Goal: Check status: Check status

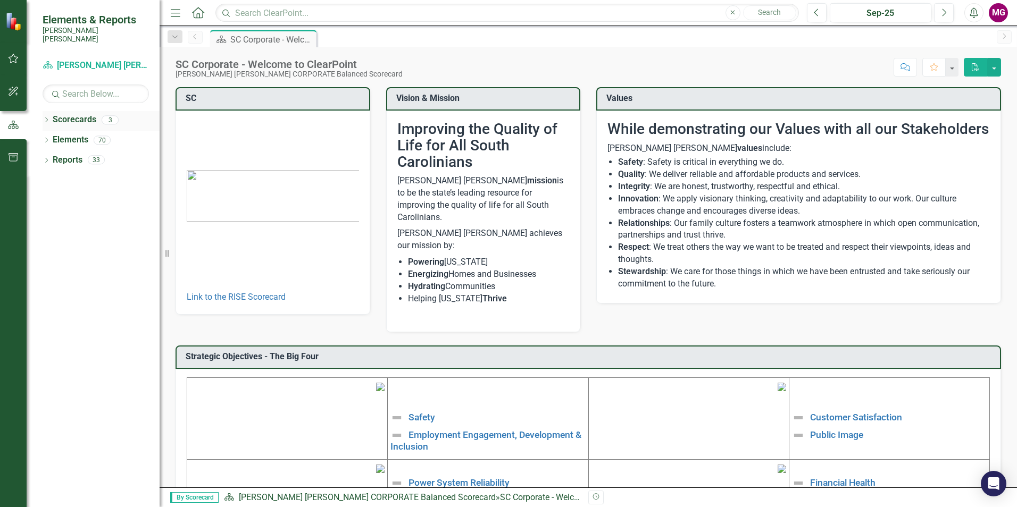
click at [83, 114] on link "Scorecards" at bounding box center [75, 120] width 44 height 12
click at [98, 114] on div "Scorecards 3" at bounding box center [106, 121] width 107 height 20
click at [48, 118] on icon "Dropdown" at bounding box center [46, 121] width 7 height 6
click at [85, 134] on link "[PERSON_NAME] [PERSON_NAME] CORPORATE Balanced Scorecard" at bounding box center [109, 140] width 101 height 12
click at [93, 154] on link "RISE: [PERSON_NAME] [PERSON_NAME] Recognizing Innovation, Safety and Excellence" at bounding box center [109, 160] width 101 height 12
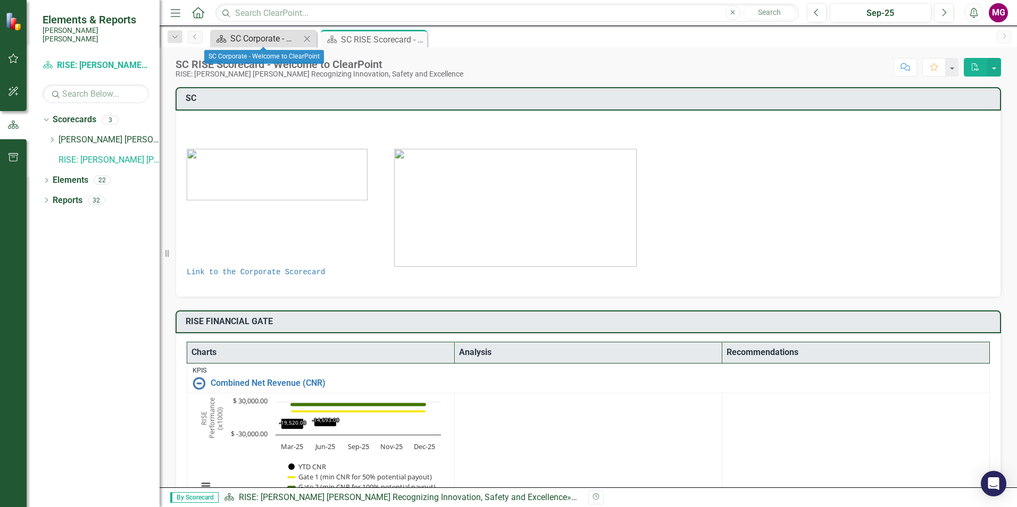
click at [248, 43] on div "SC Corporate - Welcome to ClearPoint" at bounding box center [265, 38] width 70 height 13
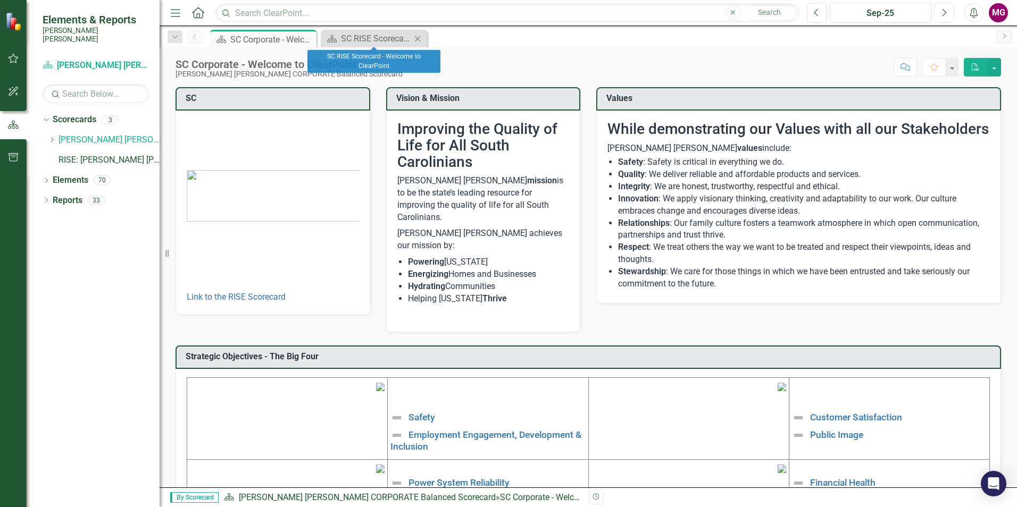
click at [369, 30] on div "Scorecard SC RISE Scorecard - Welcome to ClearPoint Close" at bounding box center [374, 39] width 106 height 18
click at [367, 35] on div "SC RISE Scorecard - Welcome to ClearPoint" at bounding box center [376, 38] width 70 height 13
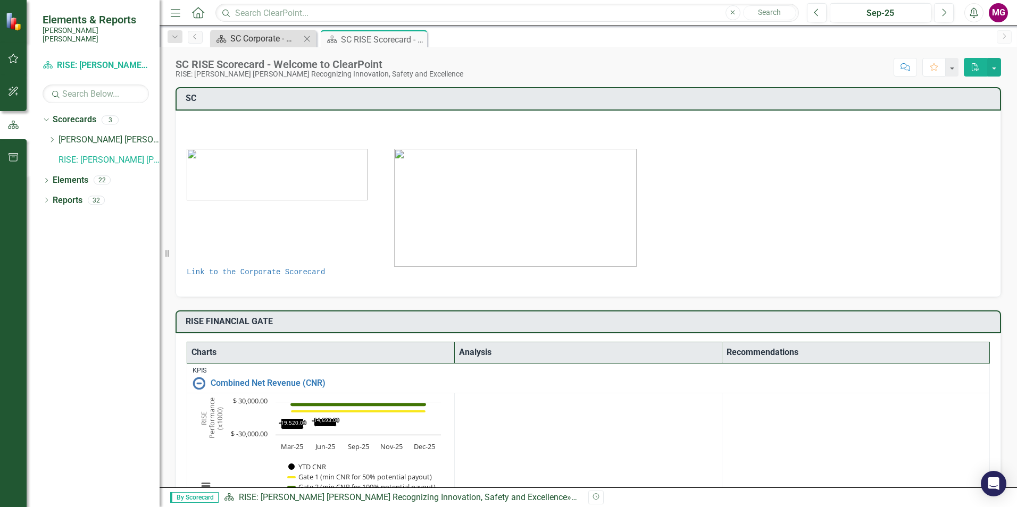
click at [242, 39] on div "SC Corporate - Welcome to ClearPoint" at bounding box center [265, 38] width 70 height 13
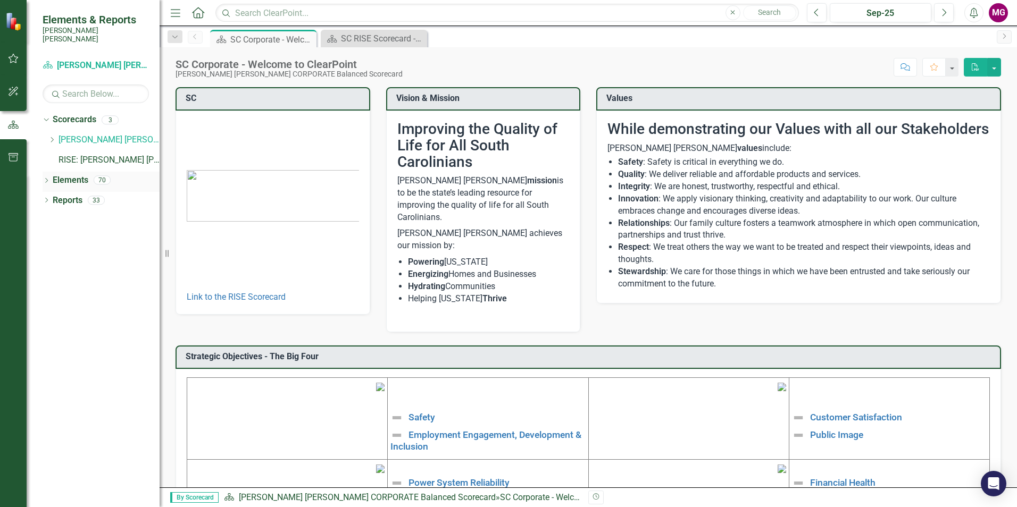
click at [45, 179] on icon "Dropdown" at bounding box center [46, 182] width 7 height 6
click at [50, 219] on icon "Dropdown" at bounding box center [51, 222] width 7 height 6
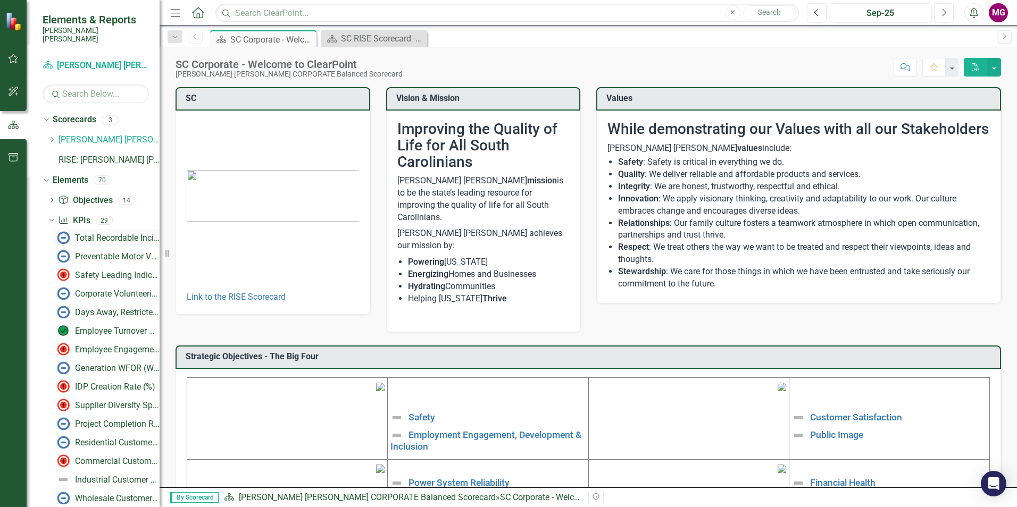
click at [87, 234] on div "Total Recordable Incident Rate (TRIR)" at bounding box center [117, 239] width 85 height 10
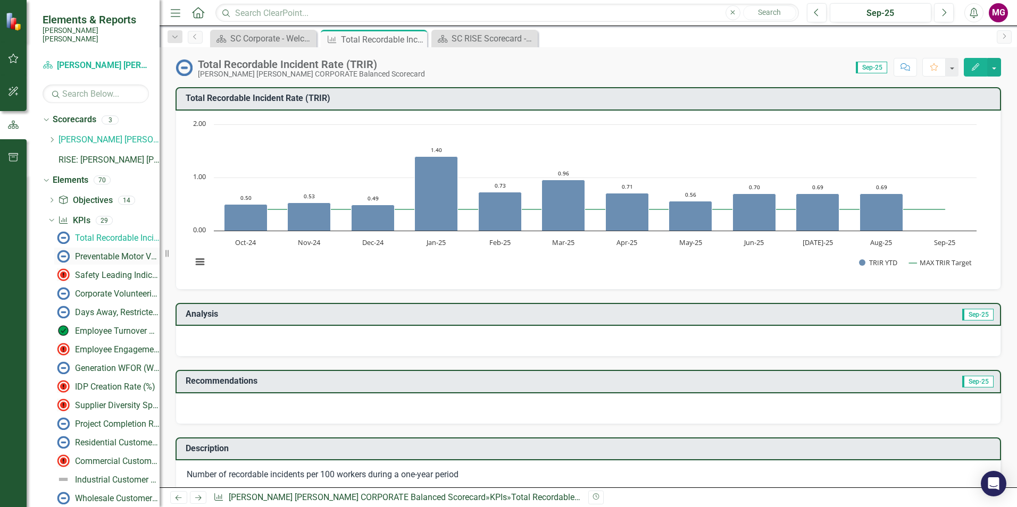
click at [92, 252] on div "Preventable Motor Vehicle Accident (PMVA) Rate*" at bounding box center [117, 257] width 85 height 10
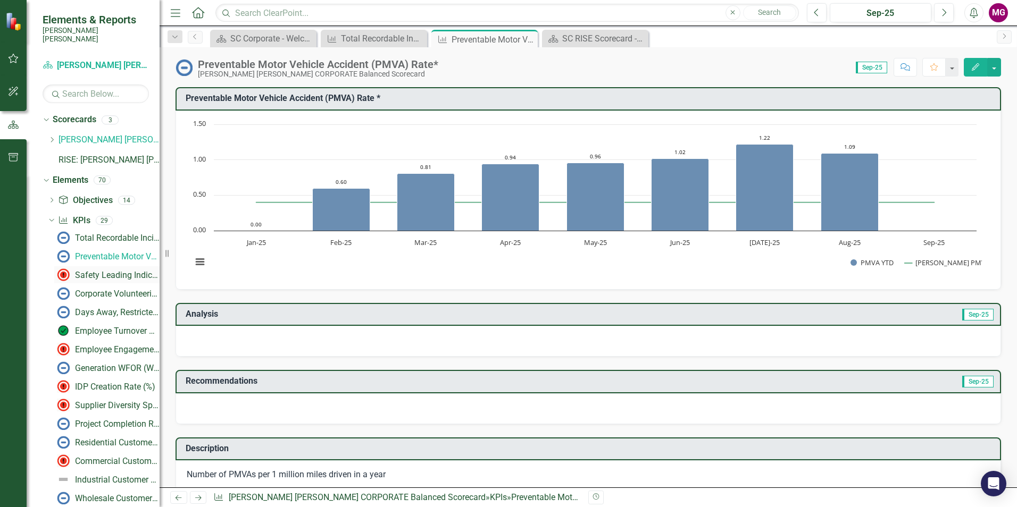
click at [103, 271] on div "Safety Leading Indicator Reports (LIRs)" at bounding box center [117, 276] width 85 height 10
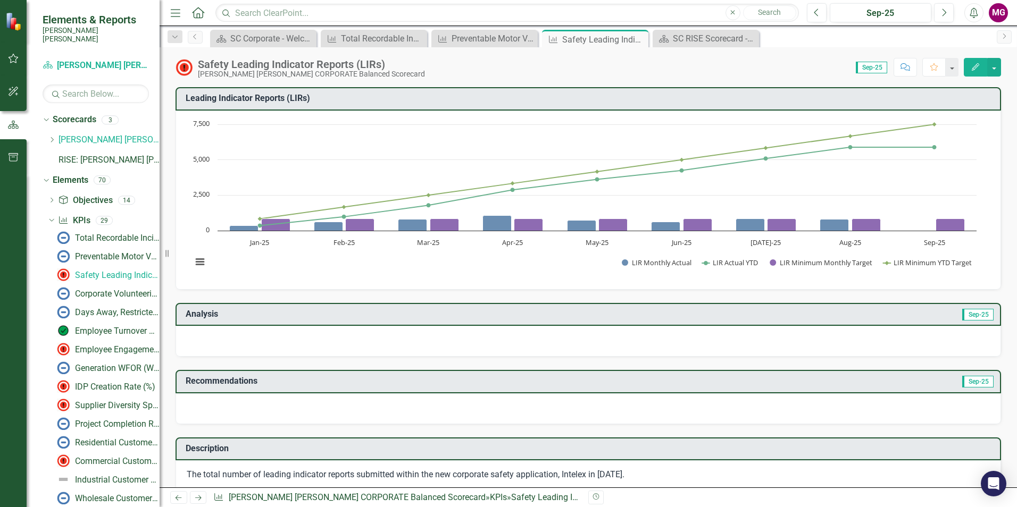
click at [19, 22] on img at bounding box center [14, 21] width 19 height 19
click at [12, 63] on button "button" at bounding box center [14, 59] width 24 height 22
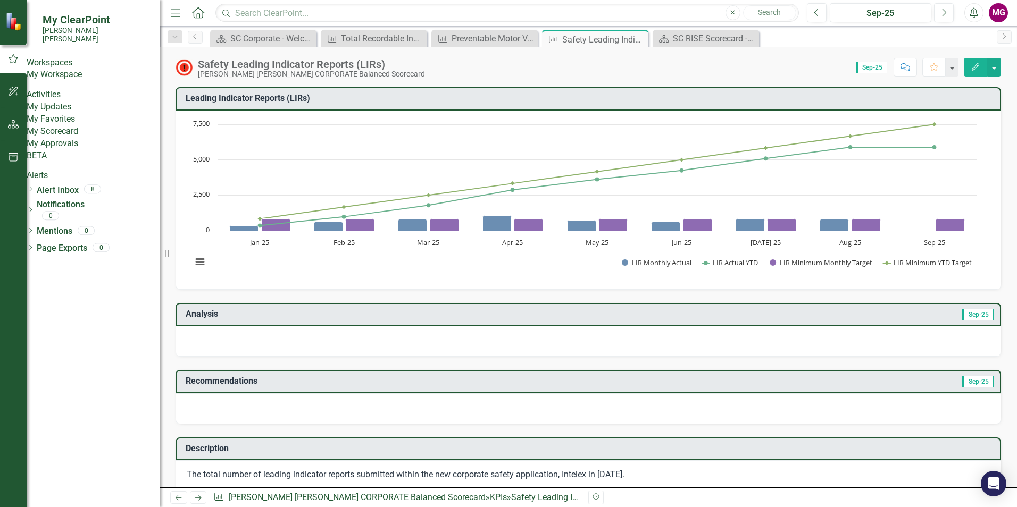
click at [54, 113] on link "My Updates" at bounding box center [93, 107] width 133 height 12
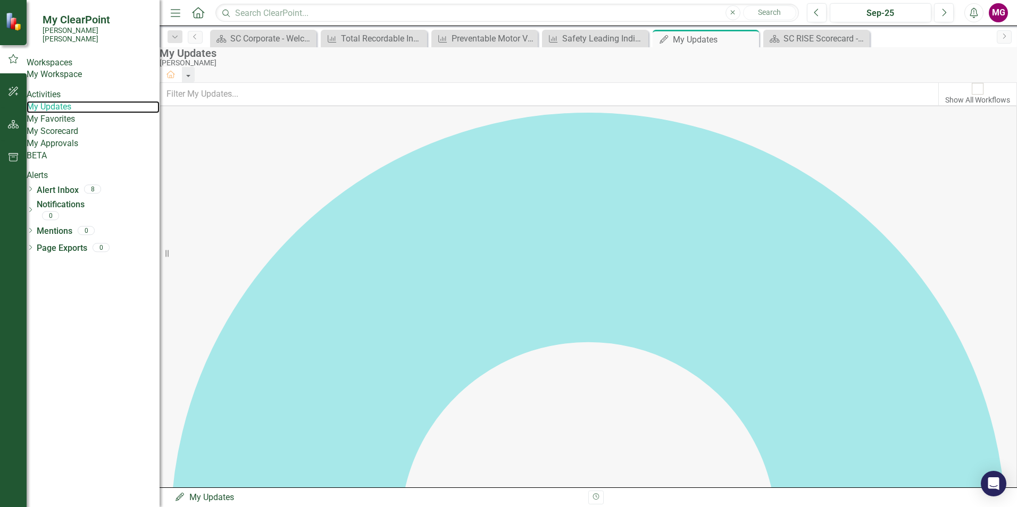
scroll to position [160, 0]
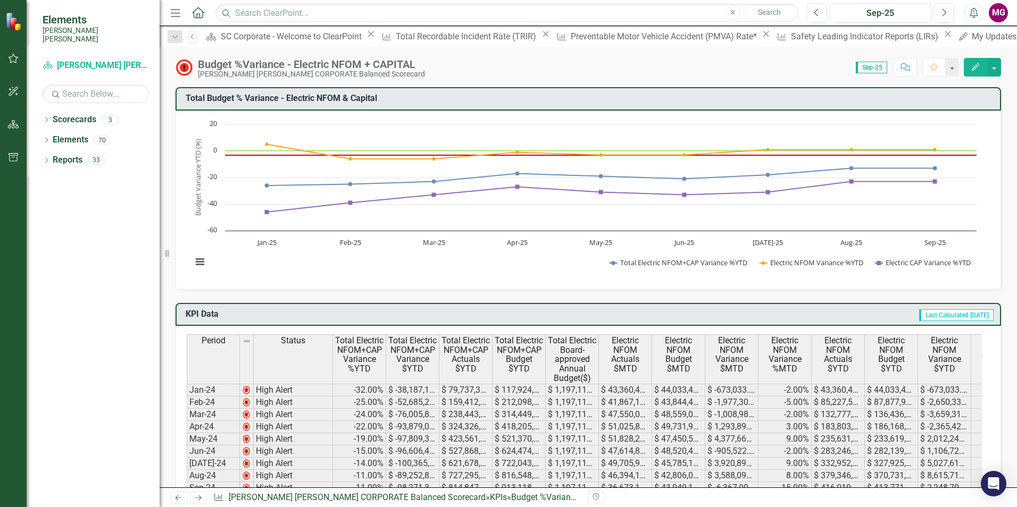
scroll to position [160, 0]
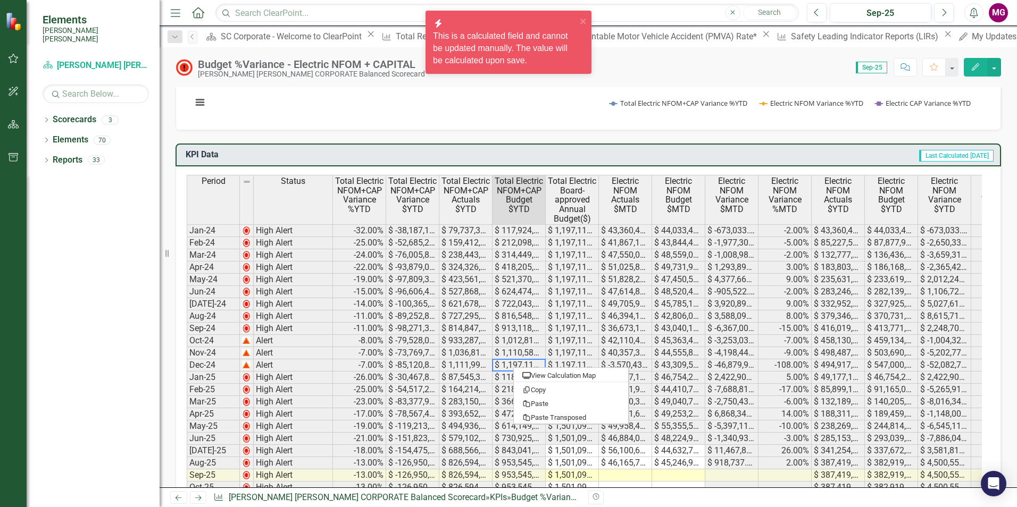
click at [556, 351] on td "$ 1,197,113,015.00" at bounding box center [572, 353] width 53 height 12
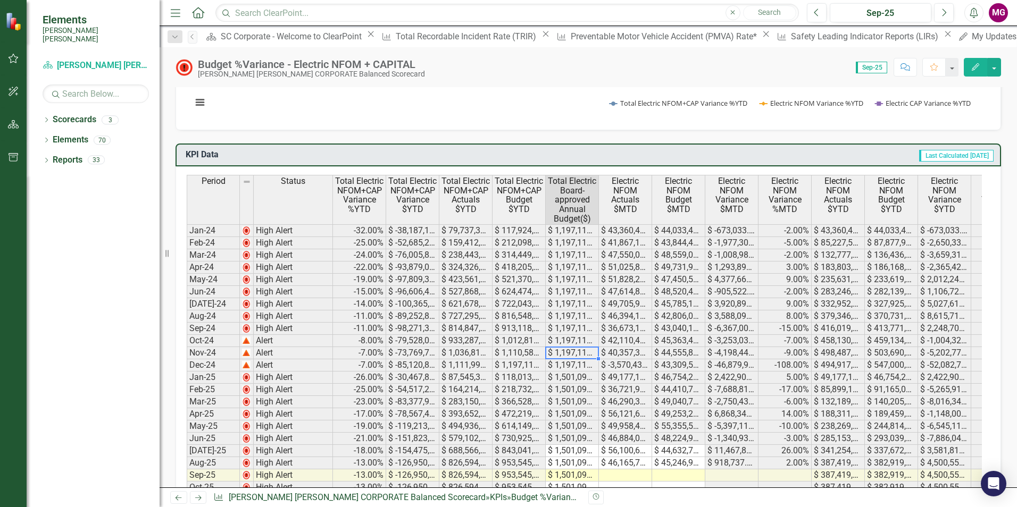
click at [560, 363] on td "$ 1,197,113,015.00" at bounding box center [572, 366] width 53 height 12
click at [613, 368] on td "$ -3,570,434.00" at bounding box center [625, 366] width 53 height 12
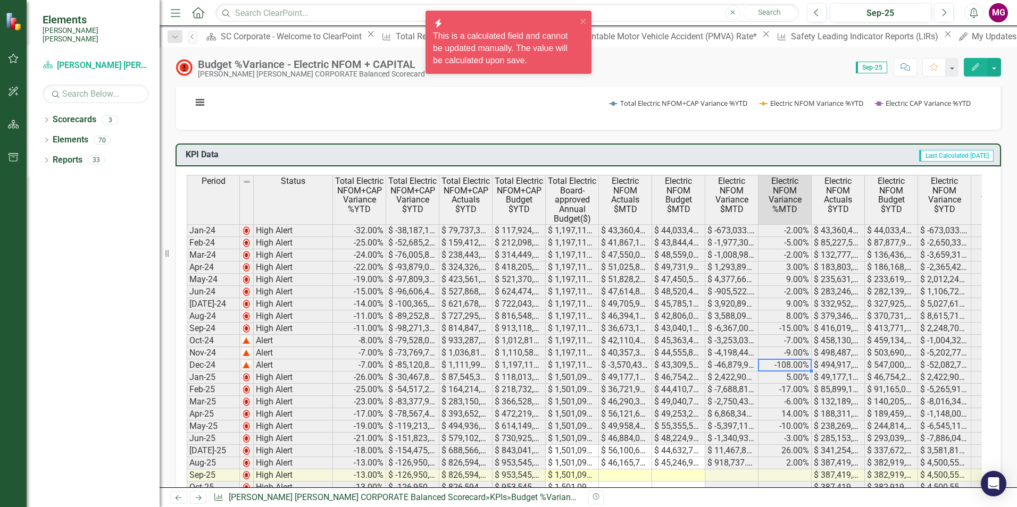
click at [780, 361] on td "-108.00%" at bounding box center [785, 366] width 53 height 12
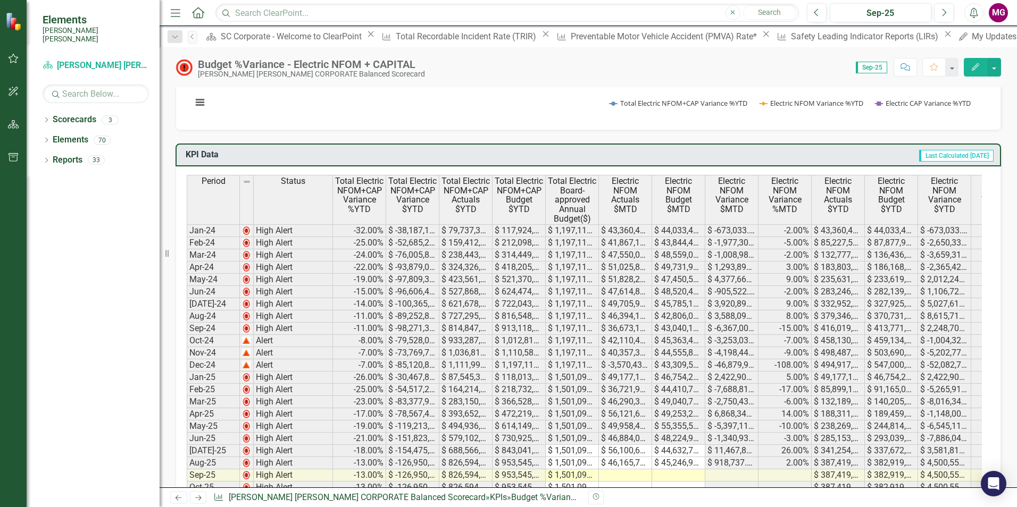
click at [196, 498] on icon "Next" at bounding box center [198, 498] width 9 height 7
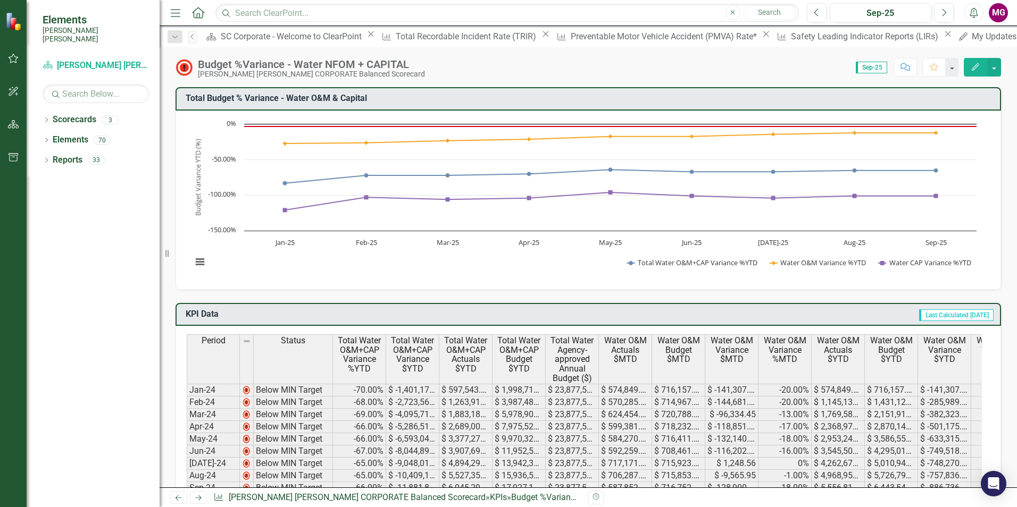
click at [175, 498] on icon "Previous" at bounding box center [178, 498] width 9 height 7
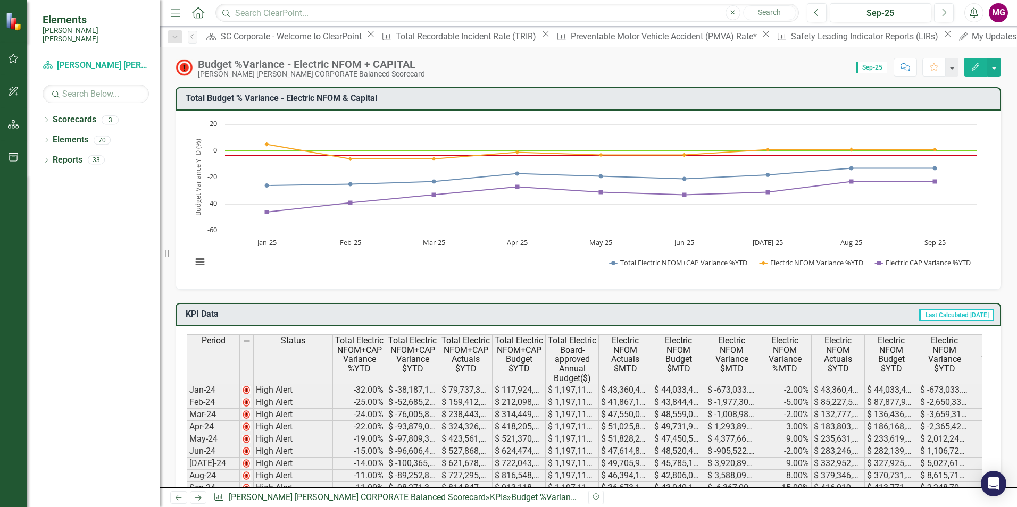
click at [184, 495] on link "Previous" at bounding box center [178, 497] width 17 height 13
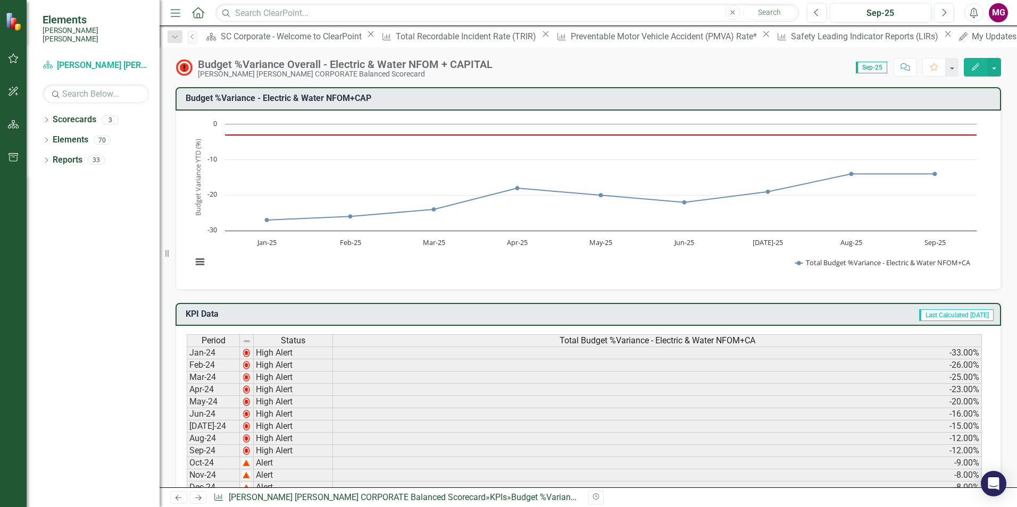
click at [175, 501] on icon "Previous" at bounding box center [178, 498] width 9 height 7
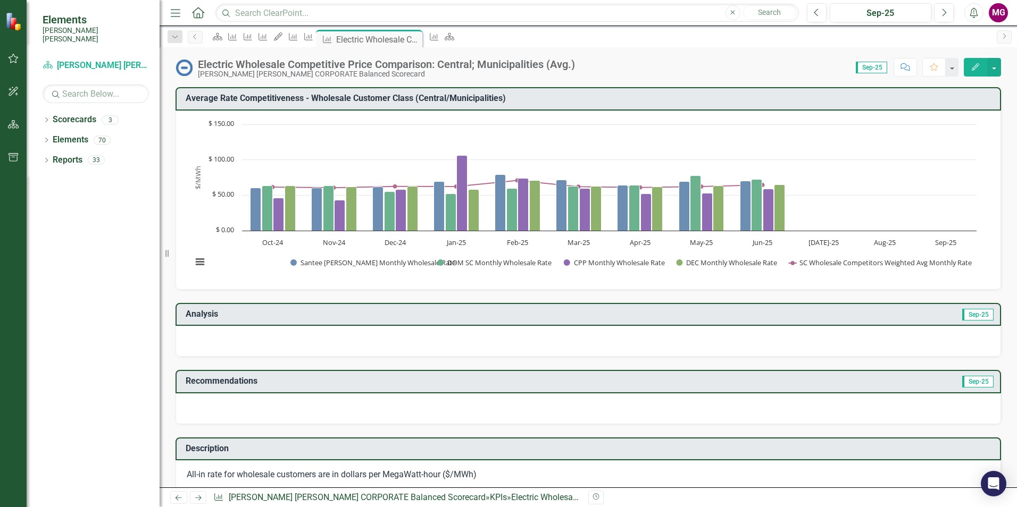
click at [201, 503] on link "Next" at bounding box center [198, 497] width 17 height 13
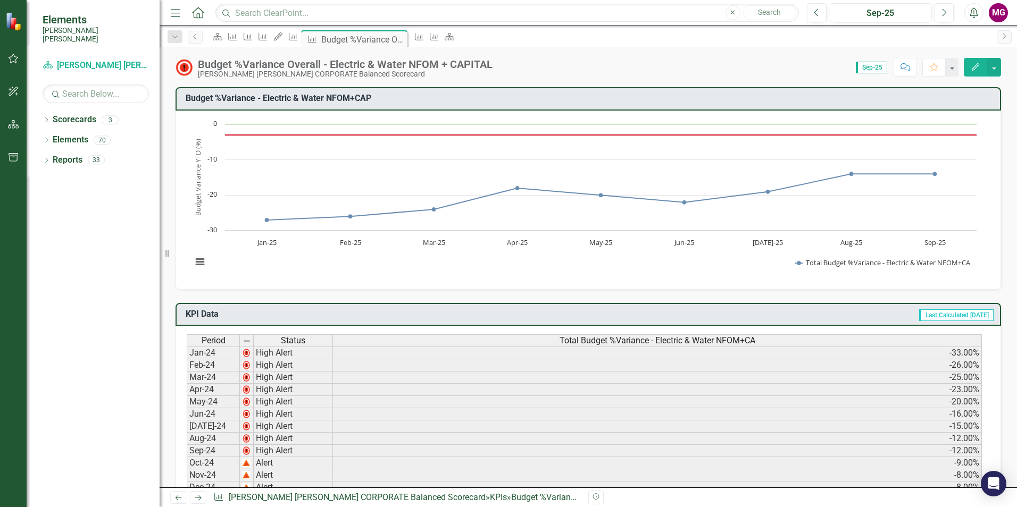
click at [200, 503] on link "Next" at bounding box center [198, 497] width 17 height 13
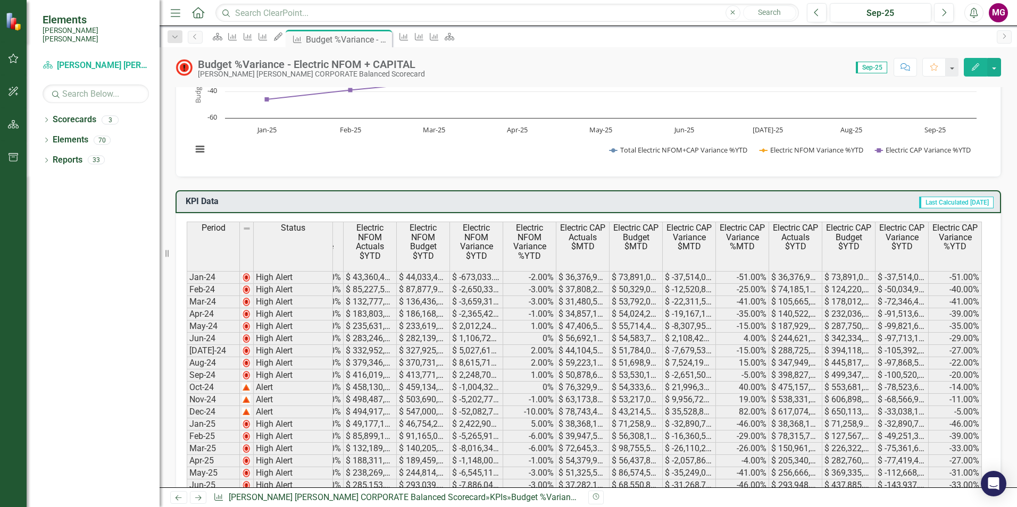
scroll to position [106, 0]
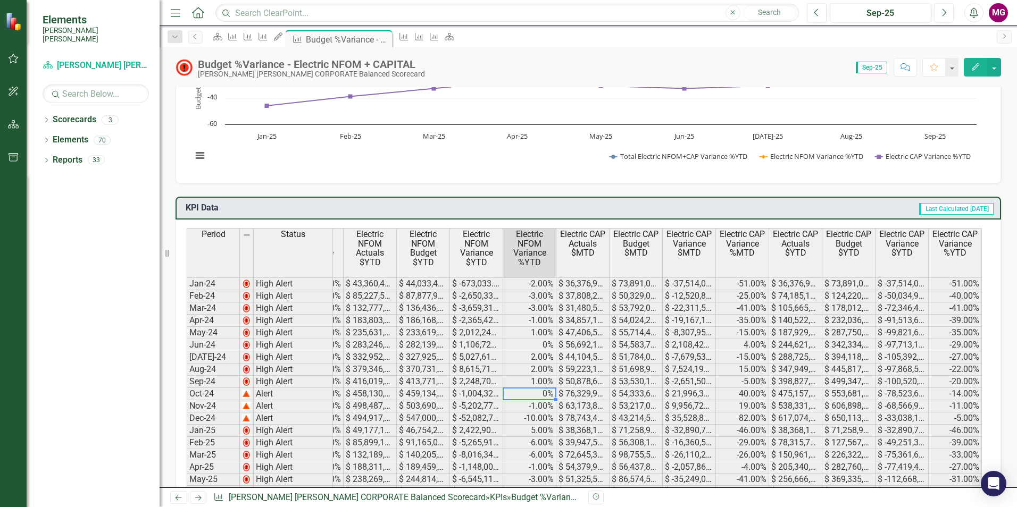
click at [517, 391] on tr "Alert -8.00% $ -79,528,016.76 $ 933,287,976.52 $ 1,012,815,993.28 $ 1,197,113,0…" at bounding box center [377, 394] width 1210 height 12
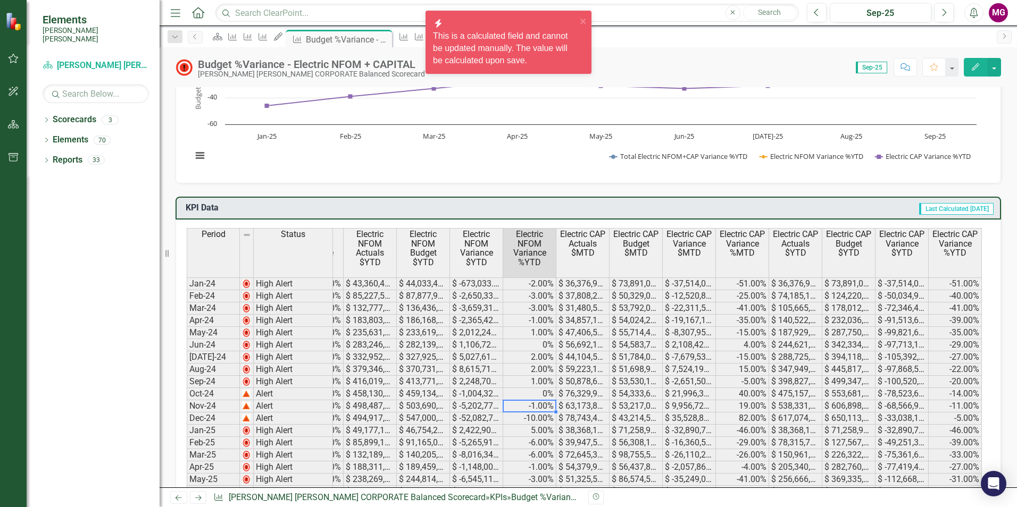
click at [517, 412] on div at bounding box center [529, 412] width 53 height 1
click at [520, 423] on td "-10.00%" at bounding box center [529, 419] width 53 height 12
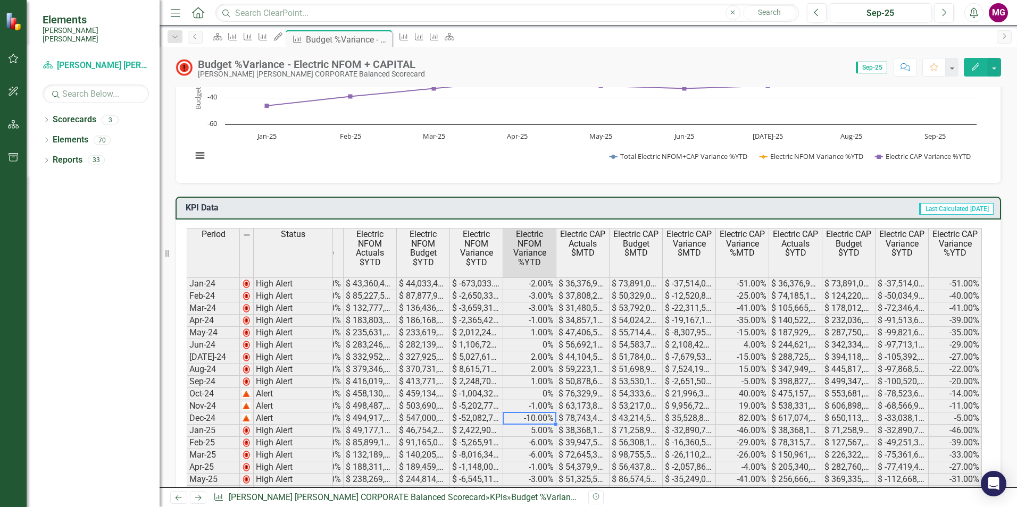
click at [377, 420] on td "$ 494,917,240.00" at bounding box center [370, 419] width 53 height 12
